Goal: Information Seeking & Learning: Learn about a topic

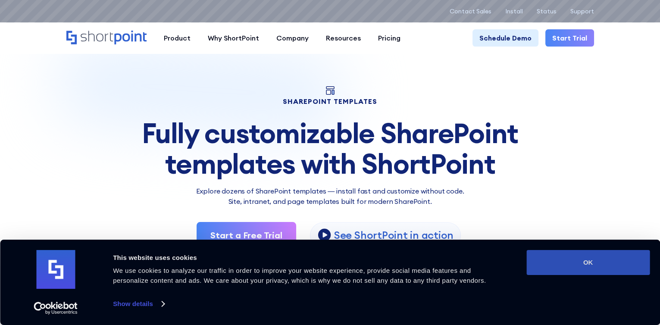
click at [559, 257] on button "OK" at bounding box center [587, 262] width 123 height 25
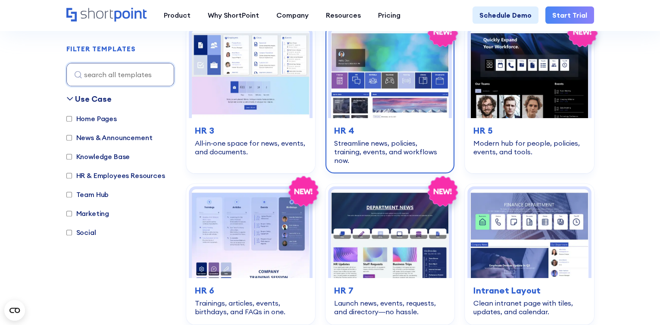
scroll to position [430, 0]
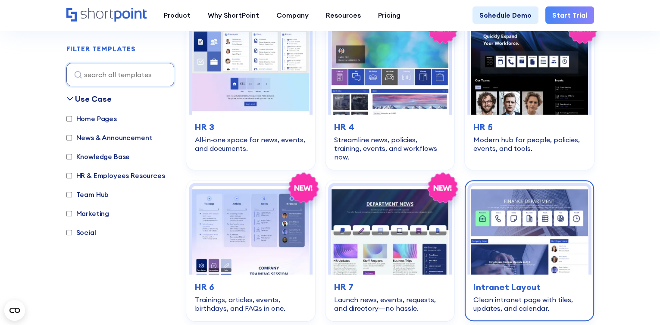
click at [489, 281] on h3 "Intranet Layout" at bounding box center [529, 287] width 112 height 13
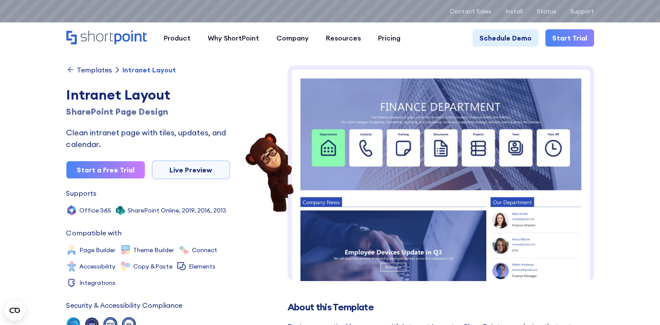
scroll to position [34, 0]
